Goal: Task Accomplishment & Management: Manage account settings

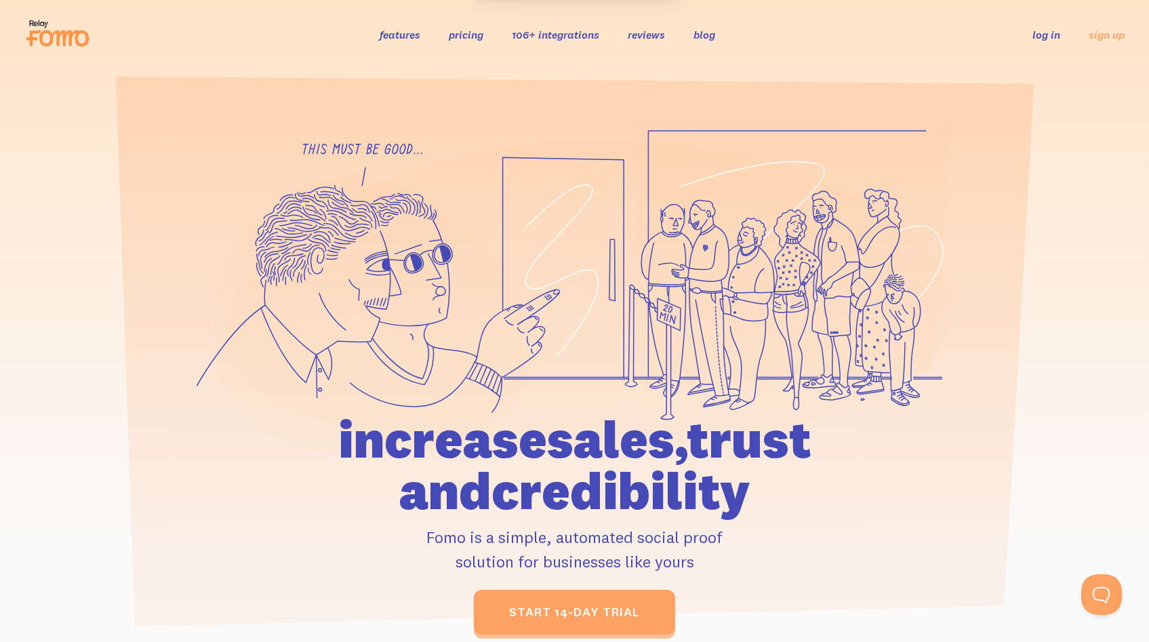
click at [1046, 39] on link "log in" at bounding box center [1046, 35] width 28 height 14
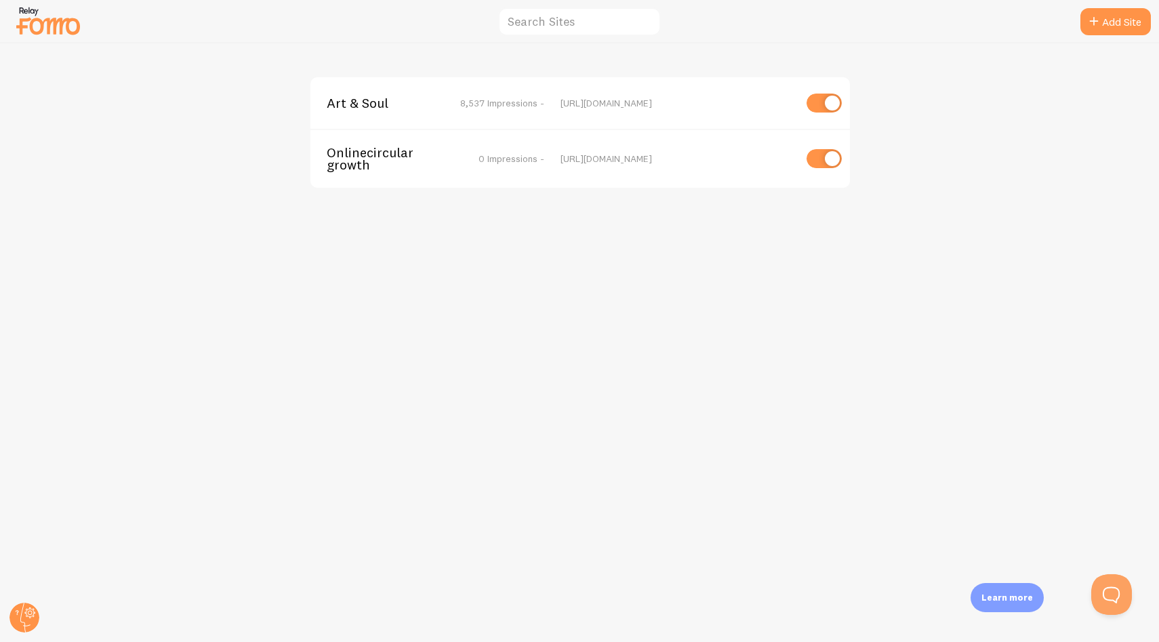
click at [399, 106] on span "Art & Soul" at bounding box center [381, 103] width 109 height 12
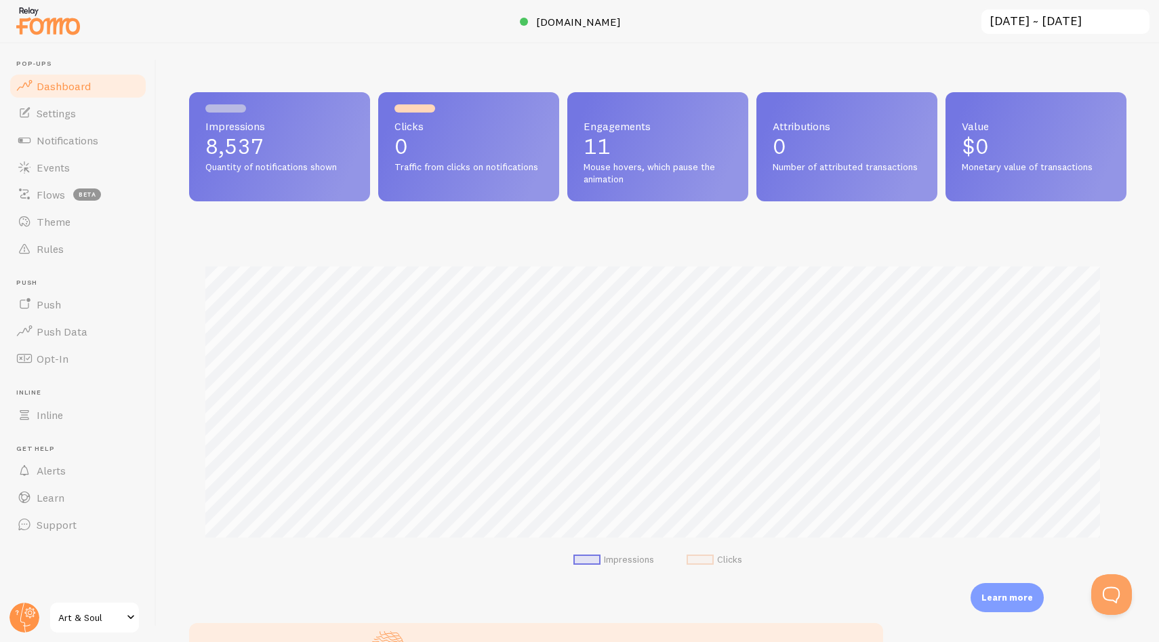
scroll to position [356, 927]
click at [73, 134] on span "Notifications" at bounding box center [68, 141] width 62 height 14
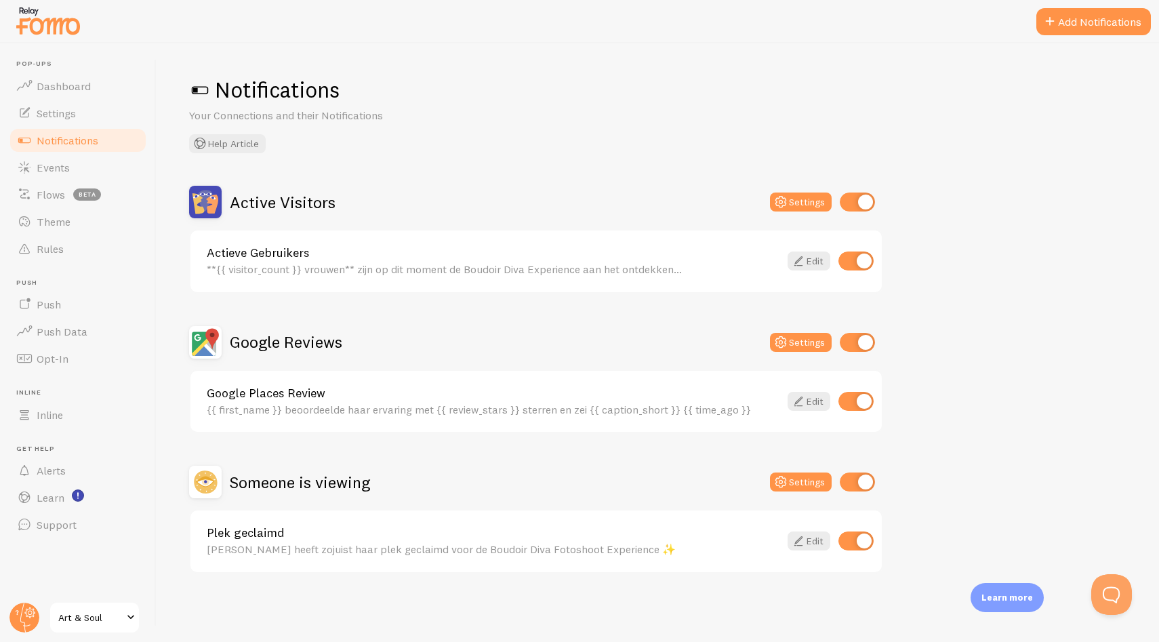
click at [464, 486] on div "Someone is viewing Settings" at bounding box center [536, 482] width 694 height 33
click at [861, 542] on input "checkbox" at bounding box center [855, 540] width 35 height 19
checkbox input "false"
click at [999, 425] on div "Active Visitors Settings Actieve Gebruikers **{{ visitor_count }} vrouwen** zij…" at bounding box center [657, 380] width 937 height 388
